Goal: Ask a question

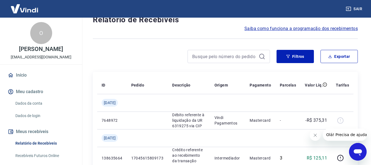
scroll to position [27, 0]
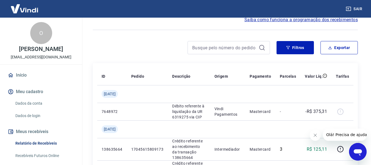
click at [318, 137] on button "Fechar mensagem da empresa" at bounding box center [315, 134] width 11 height 11
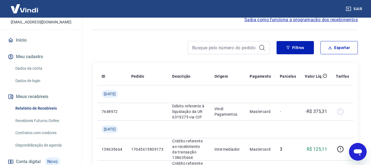
scroll to position [0, 0]
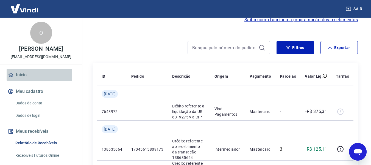
click at [22, 81] on link "Início" at bounding box center [41, 75] width 69 height 12
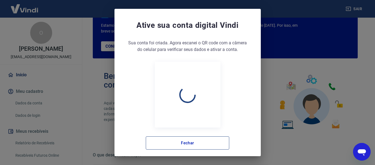
click at [164, 143] on button "Fechar" at bounding box center [188, 142] width 84 height 13
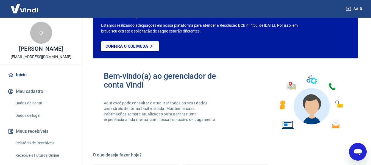
click at [25, 109] on link "Dados da conta" at bounding box center [44, 102] width 62 height 11
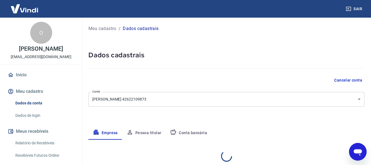
select select "SP"
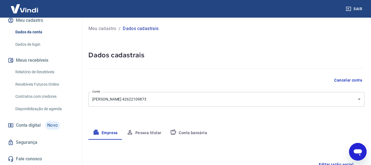
scroll to position [83, 0]
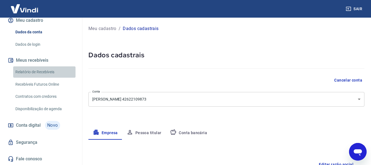
click at [46, 70] on link "Relatório de Recebíveis" at bounding box center [44, 71] width 62 height 11
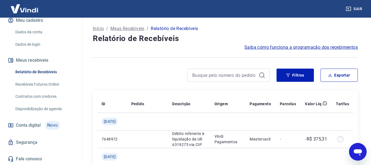
click at [39, 83] on link "Recebíveis Futuros Online" at bounding box center [44, 84] width 62 height 11
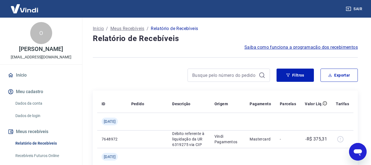
click at [34, 81] on link "Início" at bounding box center [41, 75] width 69 height 12
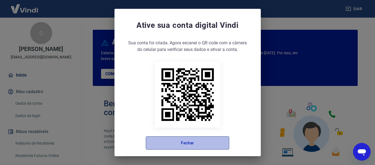
click at [191, 146] on button "Fechar" at bounding box center [188, 142] width 84 height 13
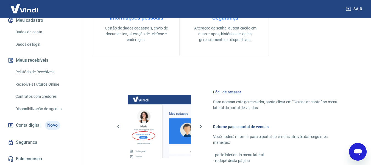
scroll to position [247, 0]
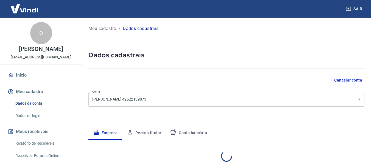
select select "SP"
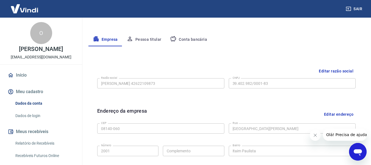
scroll to position [39, 0]
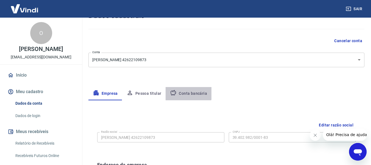
click at [179, 90] on button "Conta bancária" at bounding box center [189, 93] width 46 height 13
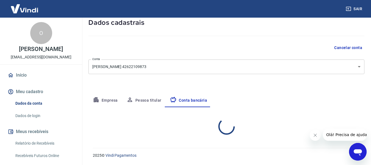
select select "1"
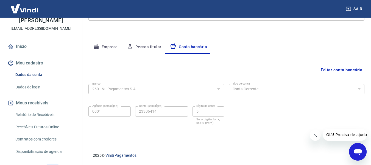
scroll to position [27, 0]
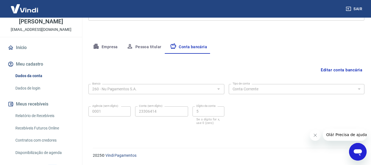
click at [32, 70] on button "Meu cadastro" at bounding box center [41, 64] width 69 height 12
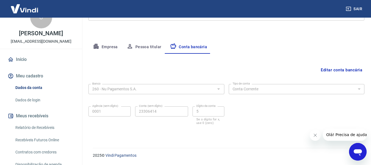
scroll to position [0, 0]
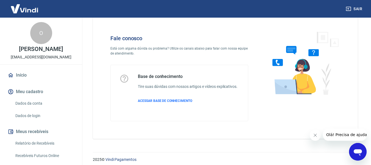
scroll to position [15, 0]
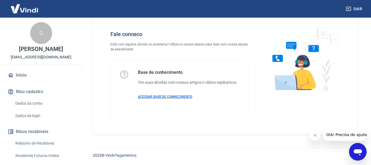
click at [179, 98] on span "ACESSAR BASE DE CONHECIMENTO" at bounding box center [165, 97] width 54 height 4
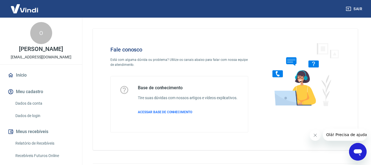
click at [317, 137] on button "Fechar mensagem da empresa" at bounding box center [315, 134] width 11 height 11
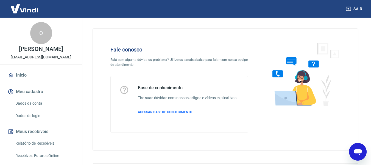
click at [358, 150] on icon "Abrir janela de mensagens" at bounding box center [358, 152] width 8 height 7
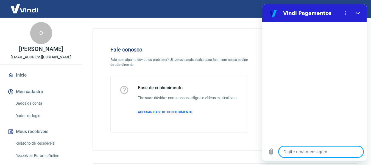
click at [306, 152] on textarea at bounding box center [321, 151] width 85 height 11
type textarea "O"
type textarea "x"
type textarea "Ol"
type textarea "x"
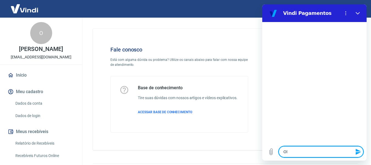
type textarea "Olá"
type textarea "x"
type textarea "Olá!"
type textarea "x"
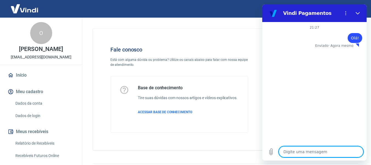
type textarea "G"
type textarea "x"
type textarea "Go"
type textarea "x"
type textarea "Gos"
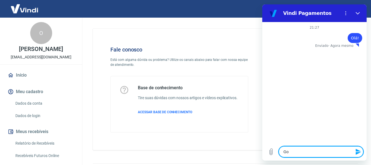
type textarea "x"
type textarea "Gost"
type textarea "x"
type textarea "Gosta"
type textarea "x"
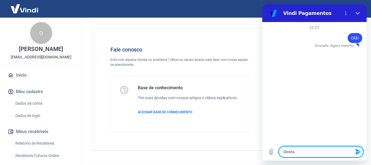
type textarea "Gostar"
type textarea "x"
type textarea "Gostari"
type textarea "x"
type textarea "Gostaris"
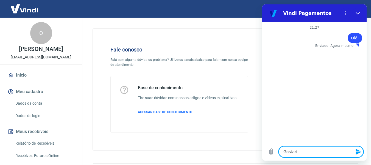
type textarea "x"
type textarea "Gostari"
type textarea "x"
type textarea "Gostaria"
type textarea "x"
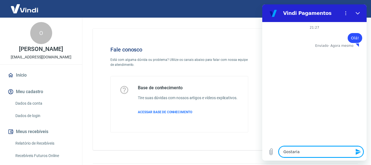
type textarea "Gostaria"
type textarea "x"
type textarea "Gostaria d"
type textarea "x"
type textarea "Gostaria de"
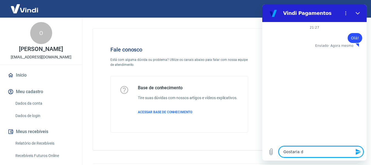
type textarea "x"
type textarea "Gostaria de"
type textarea "x"
type textarea "Gostaria de v"
type textarea "x"
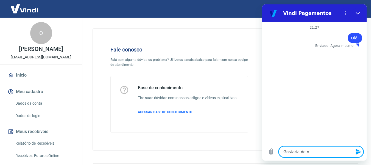
type textarea "Gostaria de [PERSON_NAME]"
type textarea "x"
type textarea "Gostaria de ver"
type textarea "x"
type textarea "Gostaria de veri"
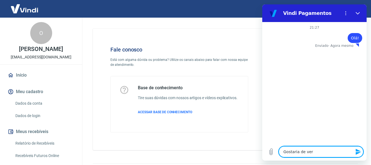
type textarea "x"
type textarea "Gostaria de verif"
type textarea "x"
type textarea "Gostaria de verifi"
type textarea "x"
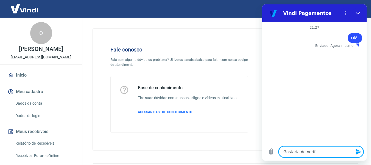
type textarea "Gostaria de verific"
type textarea "x"
type textarea "Gostaria de verifica"
type textarea "x"
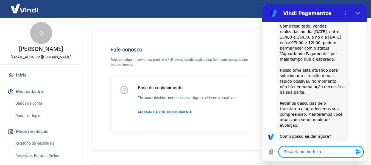
type textarea "Gostaria de verificar"
type textarea "x"
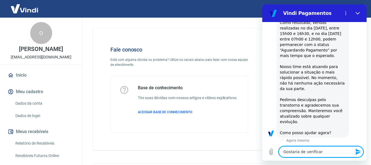
type textarea "Gostaria de verificar"
type textarea "x"
type textarea "Gostaria de verificar s"
type textarea "x"
type textarea "Gostaria de verificar se"
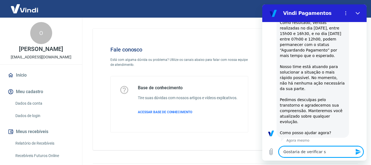
type textarea "x"
type textarea "Gostaria de verificar se"
type textarea "x"
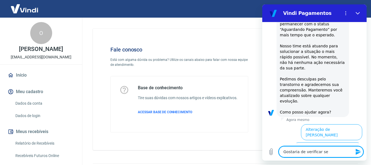
type textarea "Gostaria de verificar se c"
type textarea "x"
type textarea "Gostaria de verificar se co"
type textarea "x"
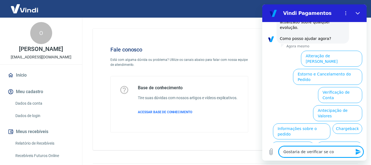
type textarea "Gostaria de verificar se con"
type textarea "x"
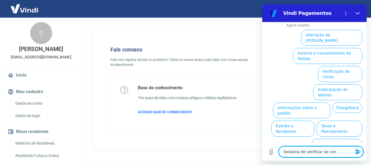
type textarea "Gostaria de verificar se cons"
type textarea "x"
type textarea "Gostaria de verificar se conse"
type textarea "x"
type textarea "Gostaria de verificar se conseg"
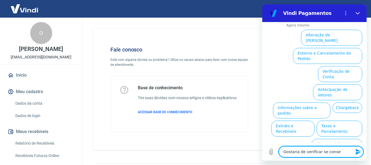
type textarea "x"
type textarea "Gostaria de verificar se consegu"
type textarea "x"
type textarea "Gostaria de verificar se consegui"
type textarea "x"
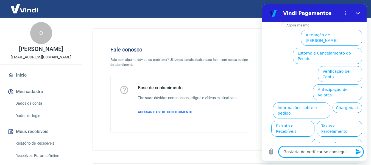
type textarea "Gostaria de verificar se conseguin"
type textarea "x"
type textarea "Gostaria de verificar se consegui"
type textarea "x"
type textarea "Gostaria de verificar se consegui"
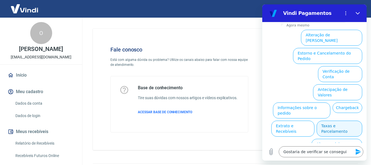
click at [326, 120] on button "Taxas e Parcelamento" at bounding box center [340, 128] width 46 height 16
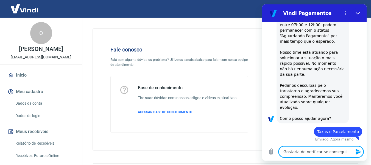
type textarea "x"
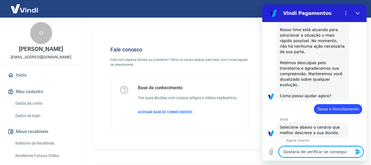
scroll to position [184, 0]
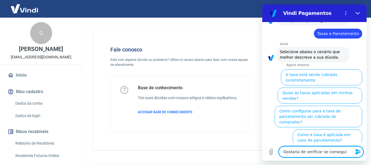
click at [317, 151] on textarea "Gostaria de verificar se consegui" at bounding box center [321, 151] width 85 height 11
type textarea "d"
type textarea "x"
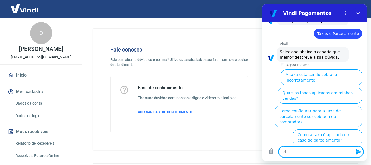
type textarea "de"
type textarea "x"
type textarea "dei"
type textarea "x"
type textarea "deix"
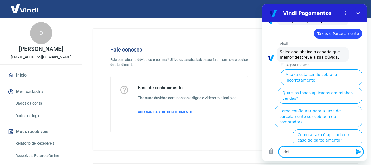
type textarea "x"
type textarea "deixa"
type textarea "x"
type textarea "deixar"
type textarea "x"
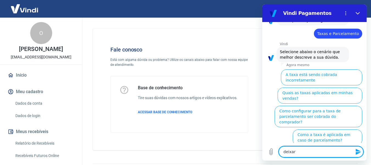
type textarea "deixar"
type textarea "x"
type textarea "deixar p"
type textarea "x"
type textarea "deixar pa"
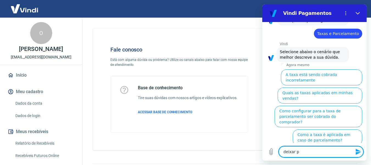
type textarea "x"
type textarea "deixar par"
type textarea "x"
type textarea "deixar para"
type textarea "x"
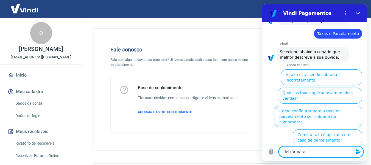
type textarea "deixar para"
type textarea "x"
type textarea "deixar para D"
type textarea "x"
type textarea "deixar para D2"
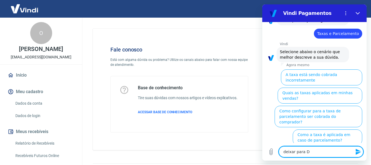
type textarea "x"
type textarea "deixar para D2"
type textarea "x"
type textarea "deixar para D2"
type textarea "x"
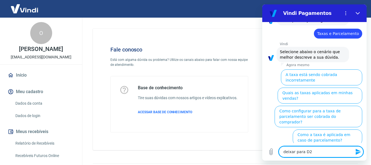
type textarea "deixar para D2"
type textarea "x"
click at [297, 154] on textarea "deixar para D2" at bounding box center [321, 151] width 85 height 11
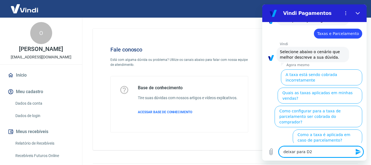
paste textarea "D+2: receba suas vendas à vista e parceladas em até 2 dias úteis"
type textarea "D+2: receba suas vendas à vista e parceladas em até 2 dias úteis"
type textarea "x"
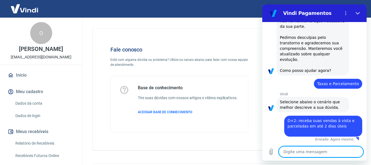
type textarea "x"
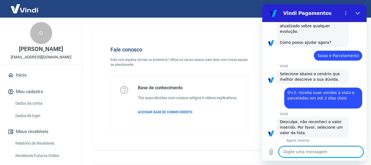
scroll to position [163, 0]
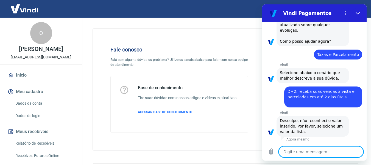
paste textarea "D+2: receba suas vendas à vista e parceladas em até 2 dias úteis"
type textarea "D+2: receba suas vendas à vista e parceladas em até 2 dias úteis"
type textarea "x"
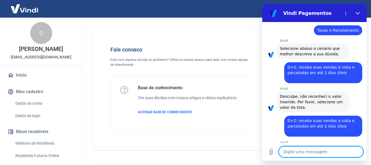
type textarea "x"
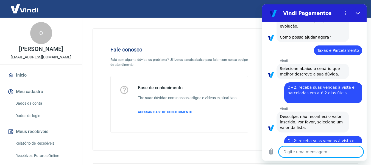
scroll to position [192, 0]
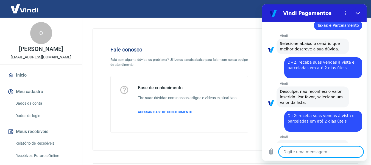
type textarea "l"
type textarea "x"
type textarea "o"
type textarea "x"
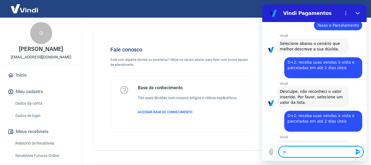
type textarea "ol"
type textarea "x"
type textarea "olá"
type textarea "x"
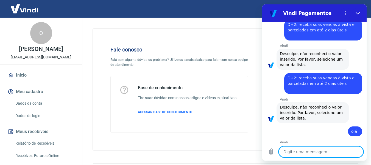
type textarea "x"
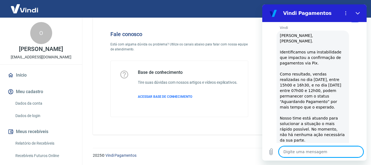
scroll to position [27, 0]
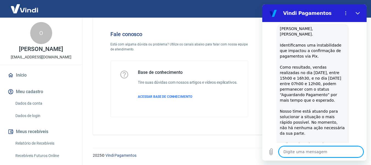
click at [182, 113] on div "Base de conhecimento Tire suas dúvidas com nossos artigos e vídeos explicativos…" at bounding box center [179, 89] width 137 height 56
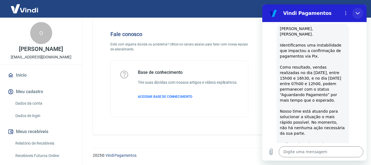
drag, startPoint x: 355, startPoint y: 14, endPoint x: 607, endPoint y: 54, distance: 255.8
click at [355, 14] on button "Fechar" at bounding box center [358, 13] width 11 height 11
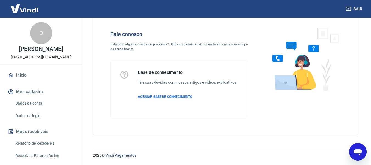
click at [155, 98] on span "ACESSAR BASE DE CONHECIMENTO" at bounding box center [165, 97] width 54 height 4
type textarea "x"
